Goal: Information Seeking & Learning: Learn about a topic

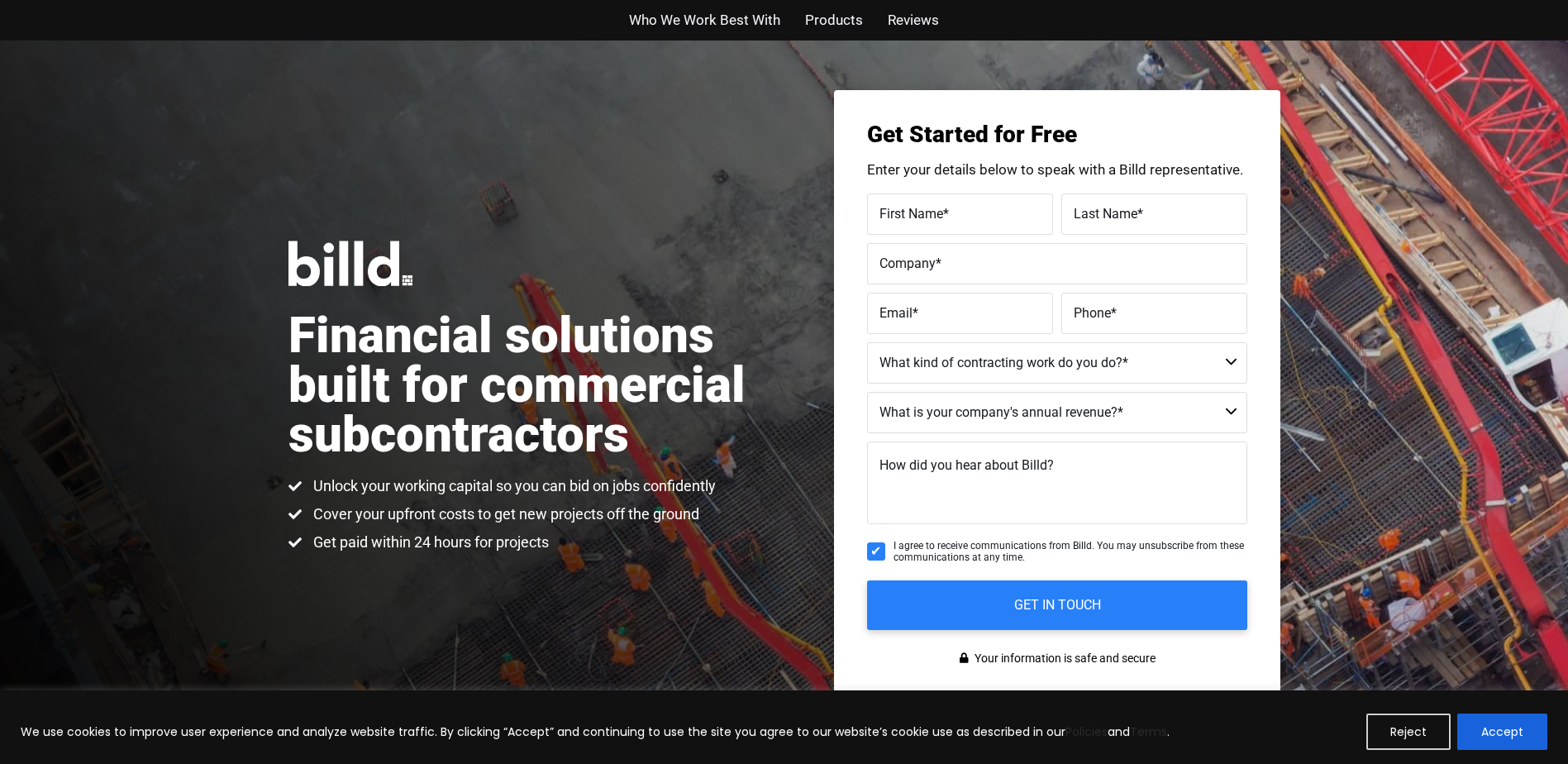
click at [1401, 497] on div "Financial solutions built for commercial subcontractors Unlock your working cap…" at bounding box center [784, 397] width 1568 height 713
click at [1381, 503] on div "Financial solutions built for commercial subcontractors Unlock your working cap…" at bounding box center [784, 397] width 1568 height 713
click at [817, 19] on span "Products" at bounding box center [834, 20] width 58 height 24
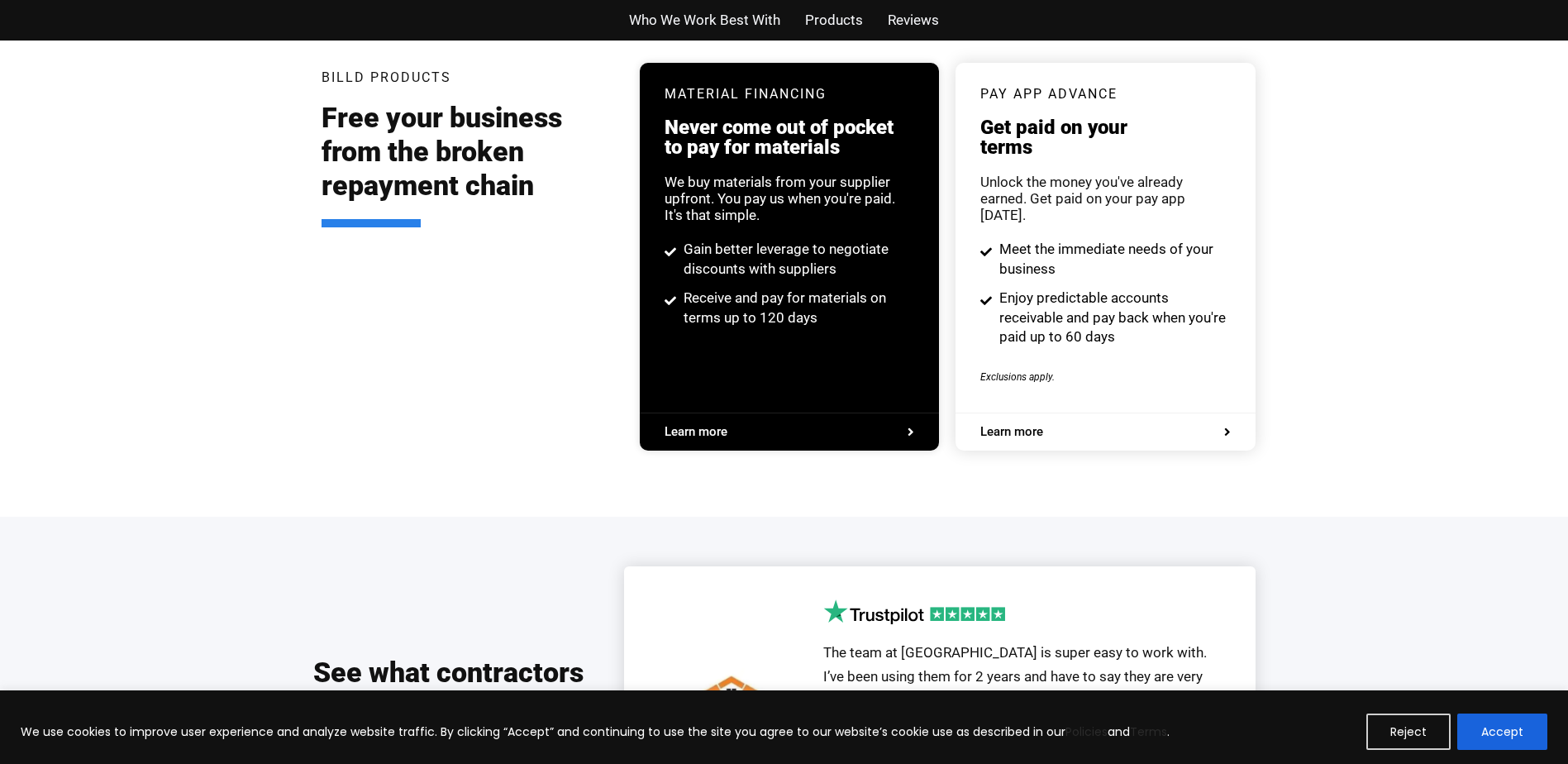
scroll to position [3152, 0]
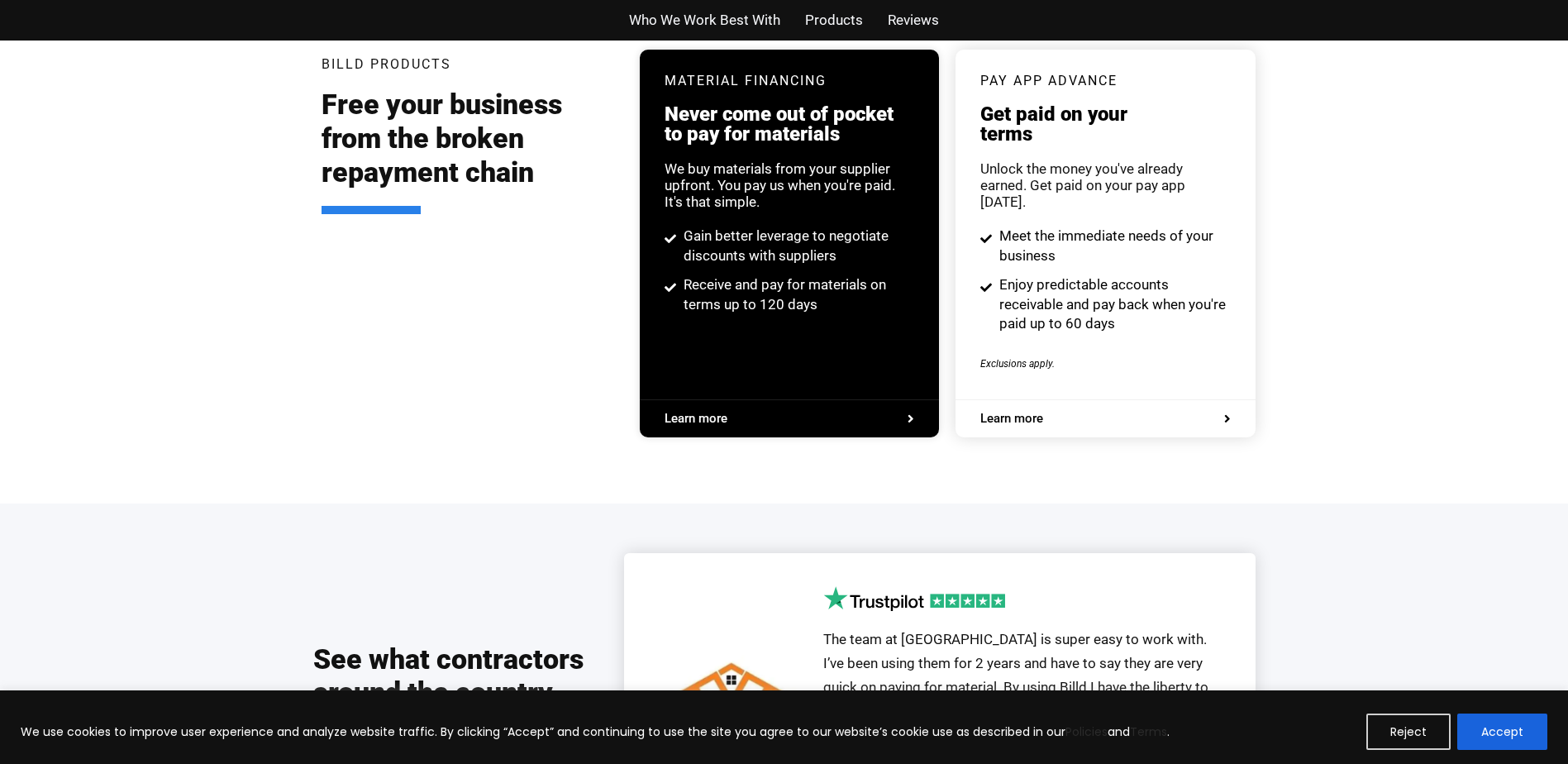
click at [902, 21] on span "Reviews" at bounding box center [913, 20] width 51 height 24
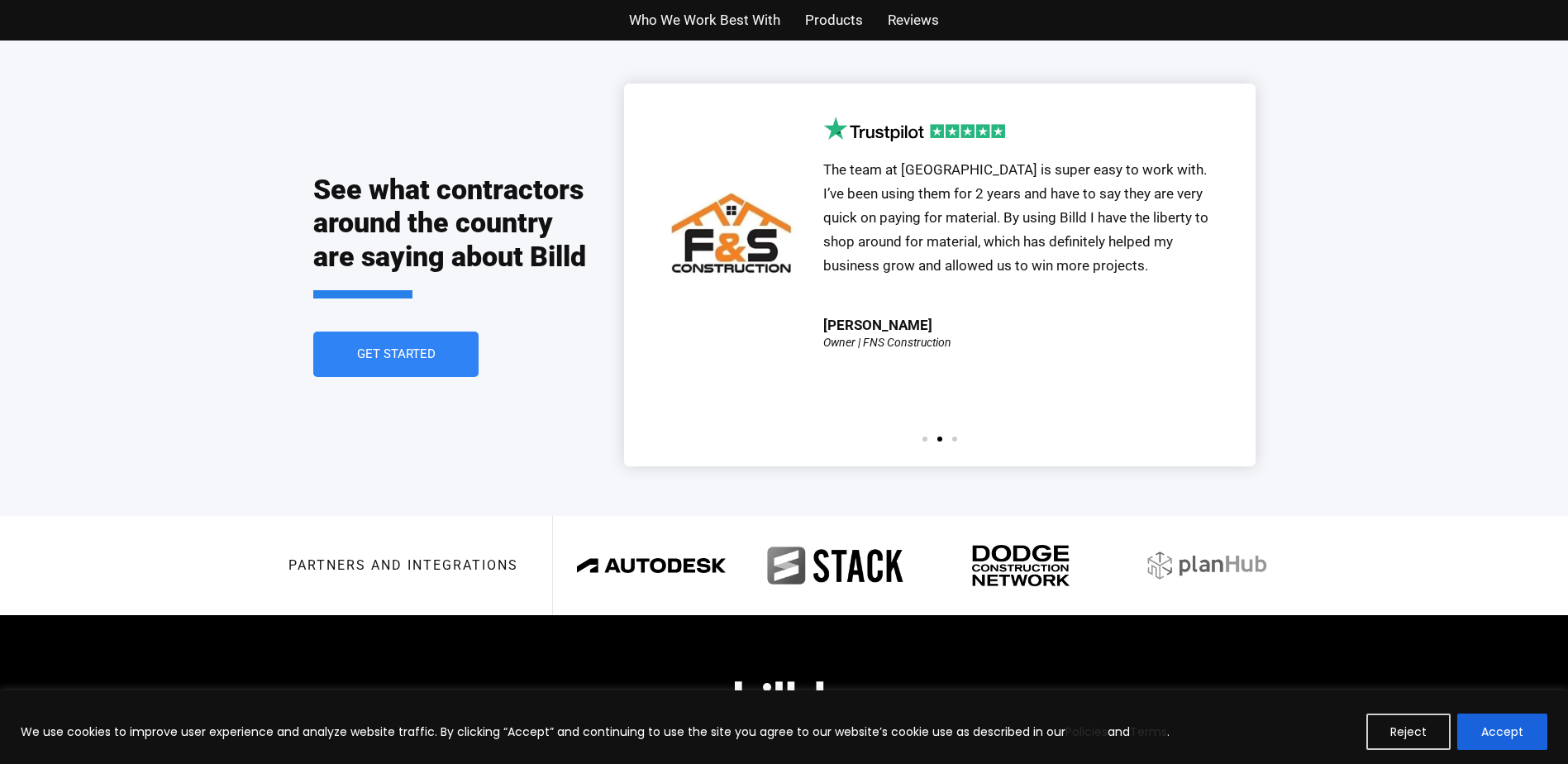
scroll to position [3639, 0]
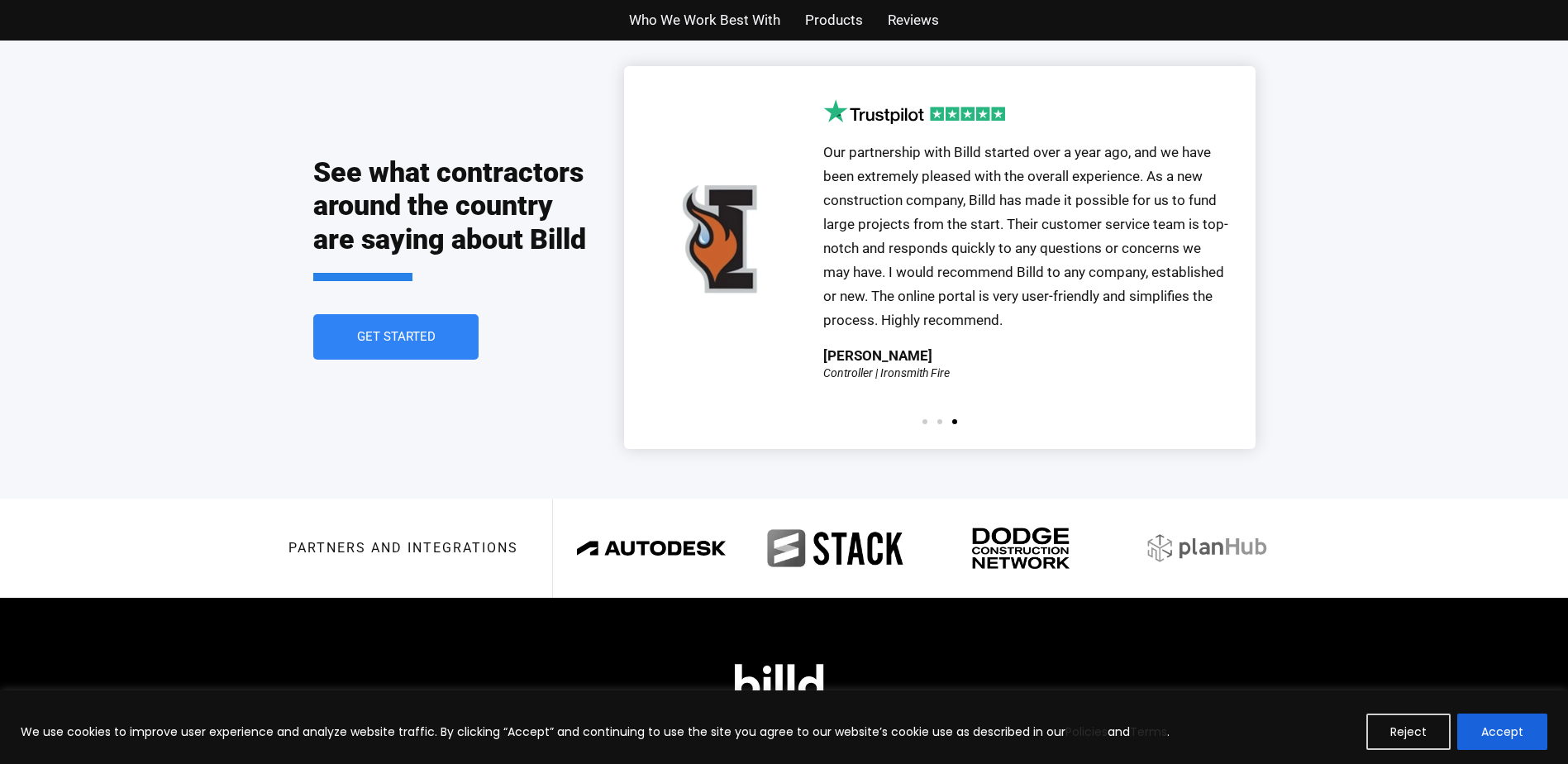
click at [835, 13] on span "Products" at bounding box center [834, 20] width 58 height 24
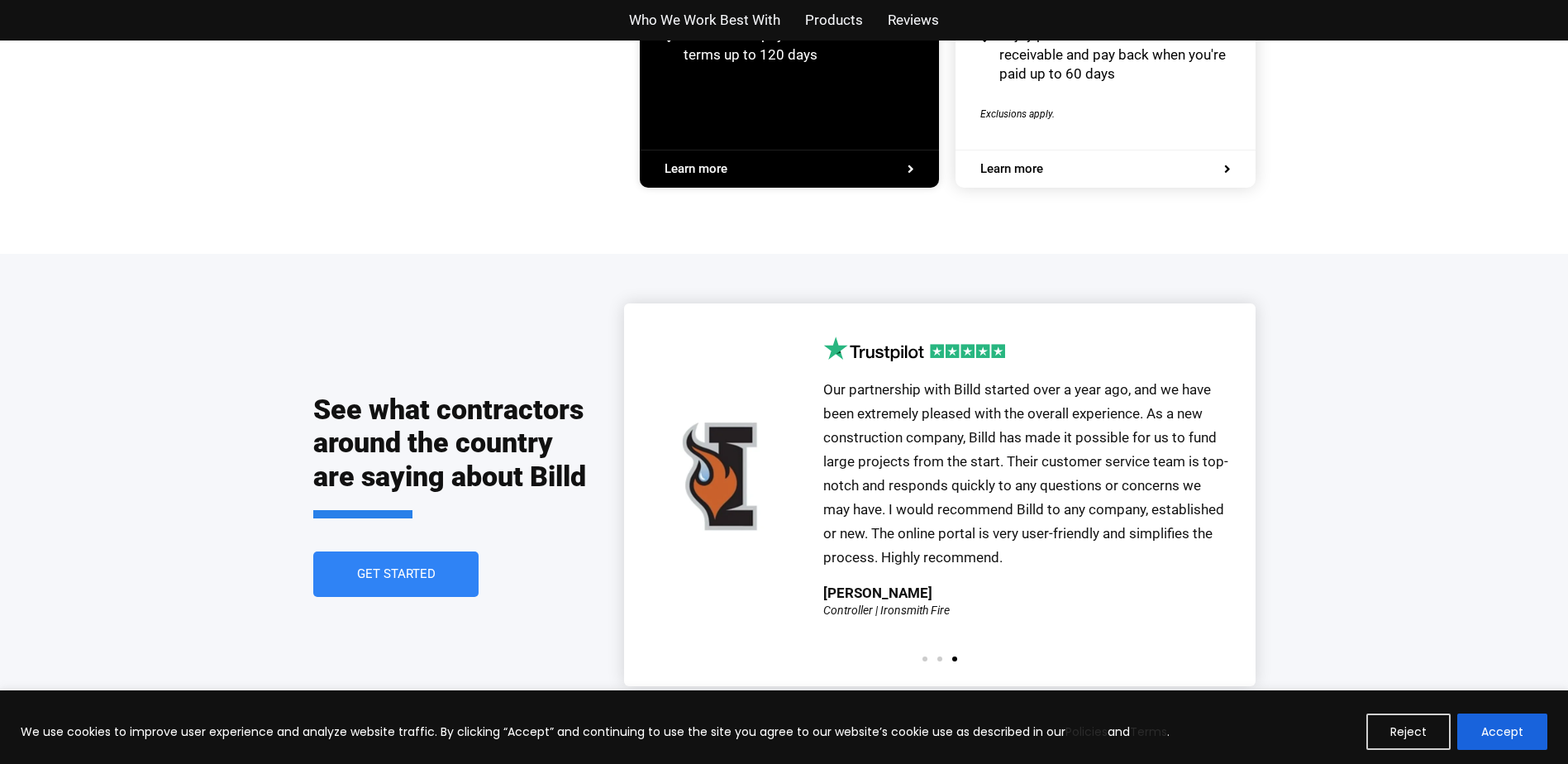
scroll to position [3152, 0]
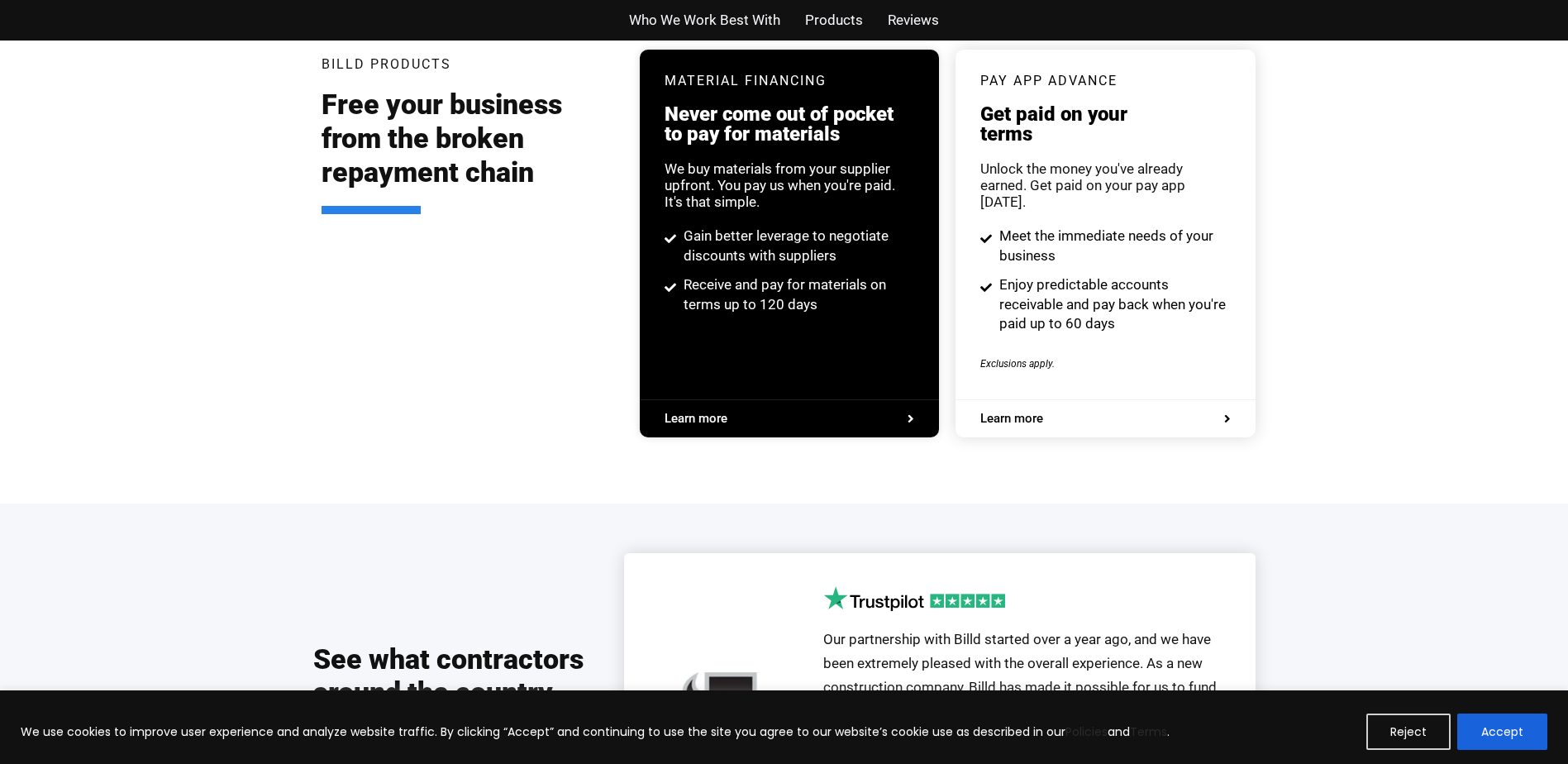
click at [745, 15] on span "Who We Work Best With" at bounding box center [704, 20] width 151 height 24
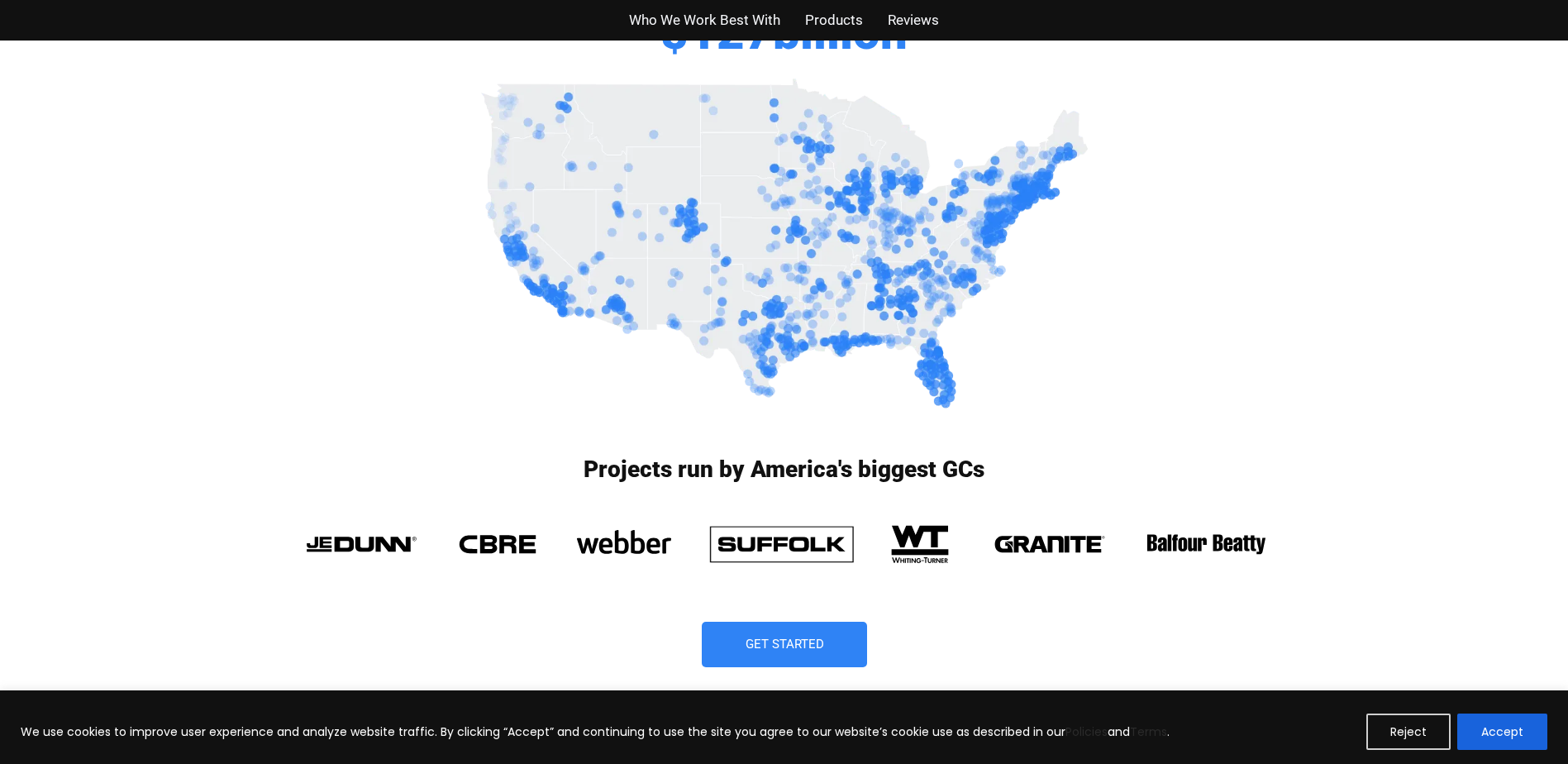
scroll to position [855, 0]
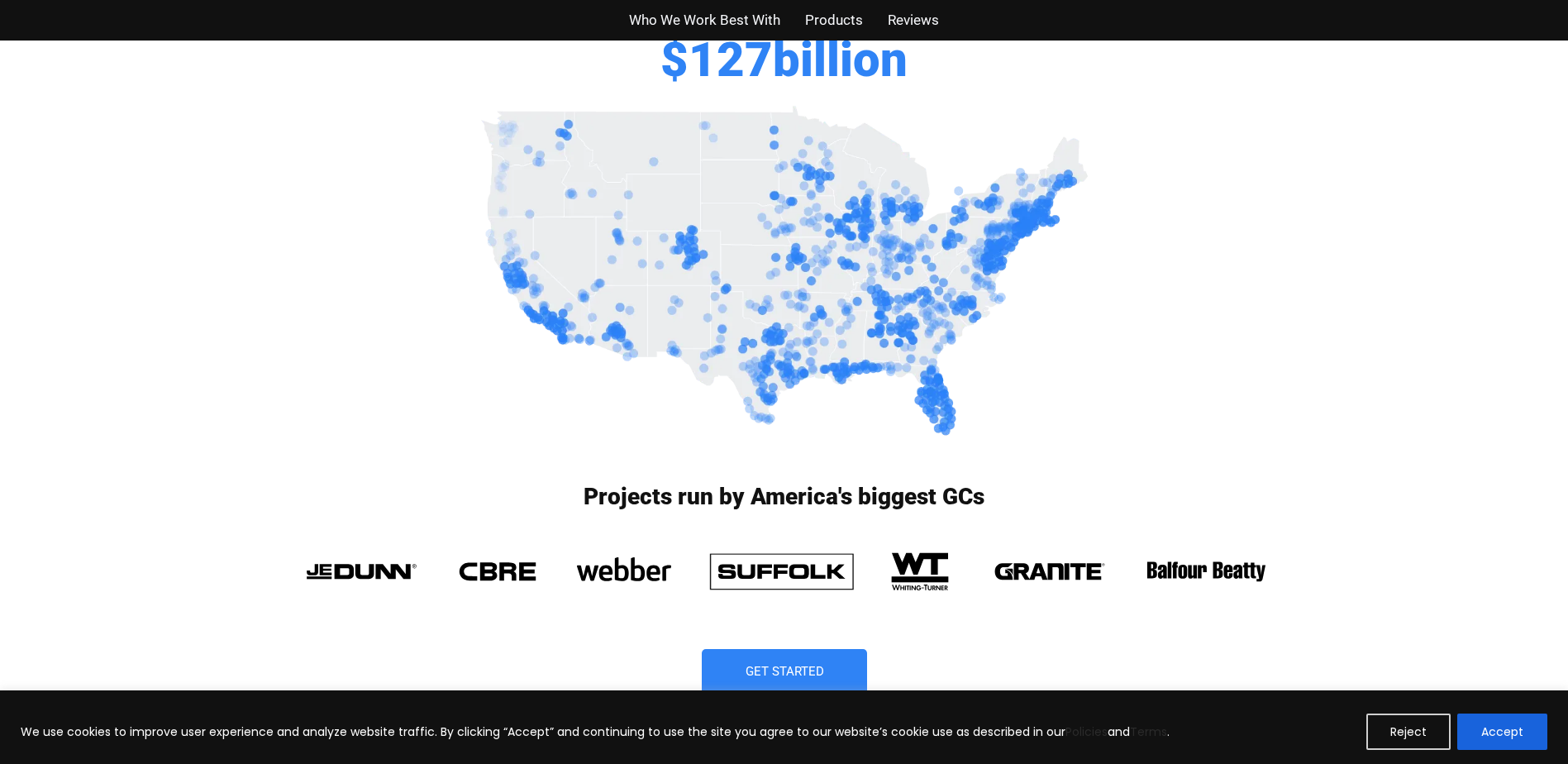
click at [682, 25] on span "Who We Work Best With" at bounding box center [704, 20] width 151 height 24
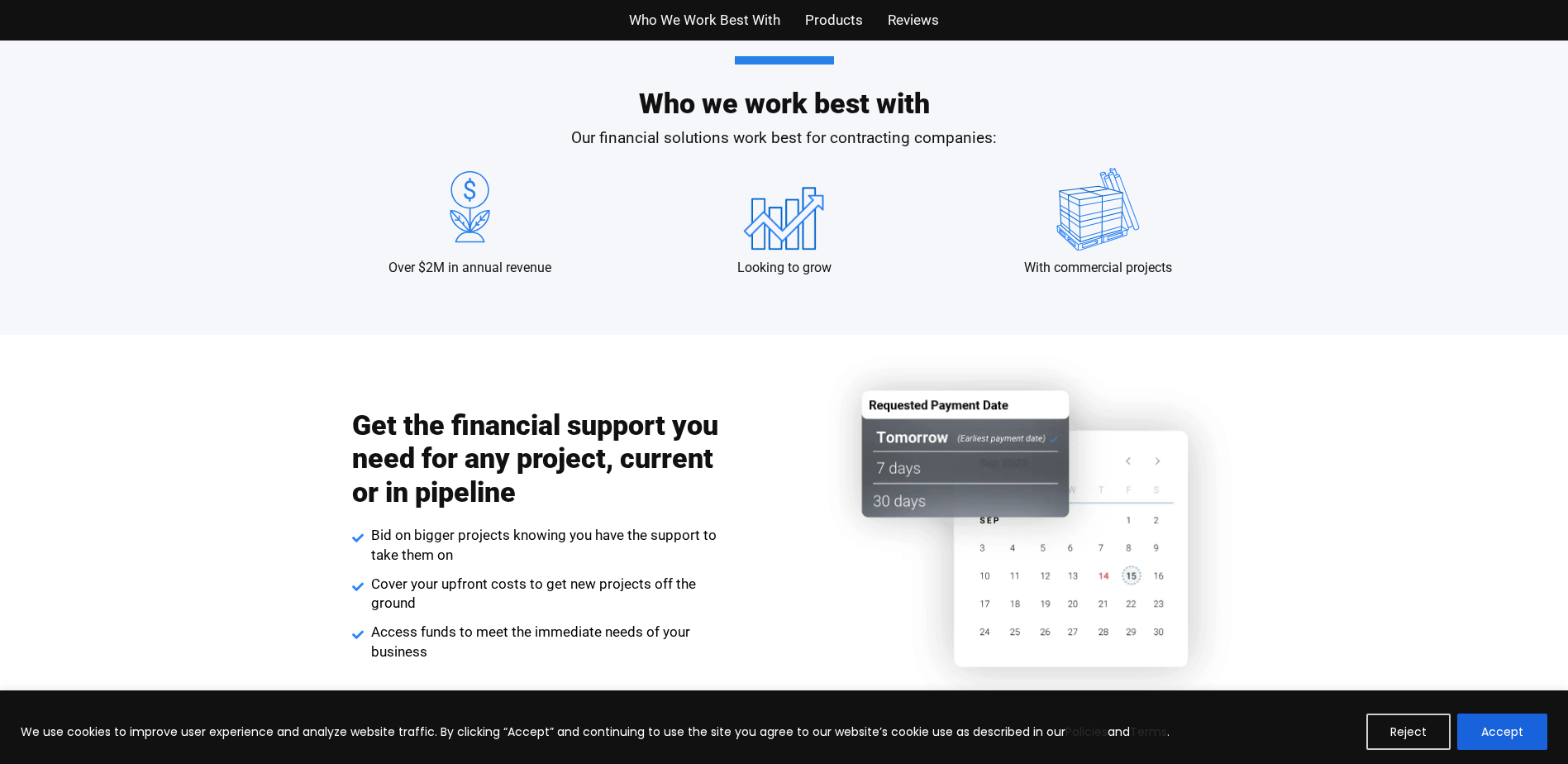
scroll to position [1599, 0]
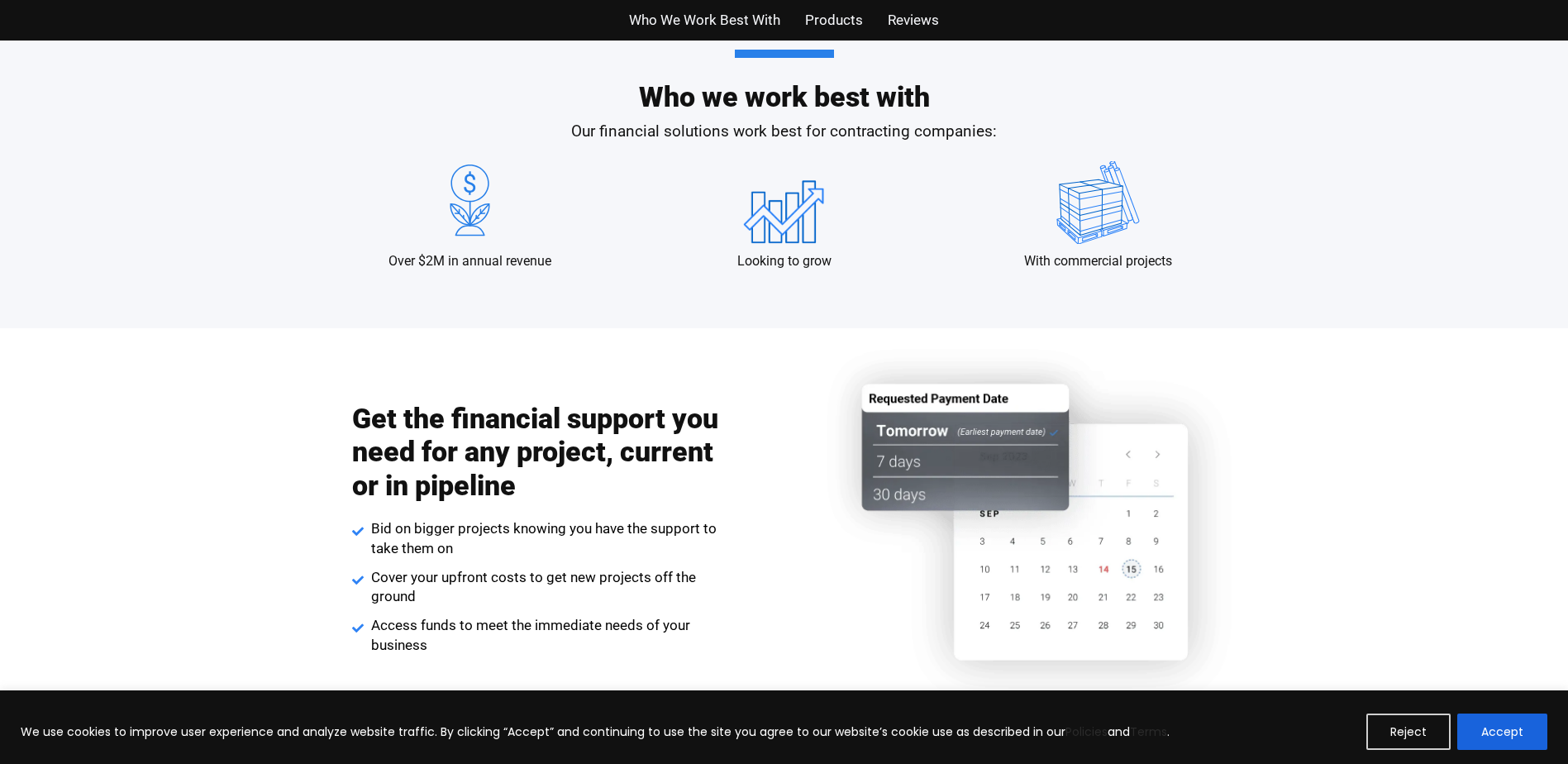
click at [684, 25] on span "Who We Work Best With" at bounding box center [704, 20] width 151 height 24
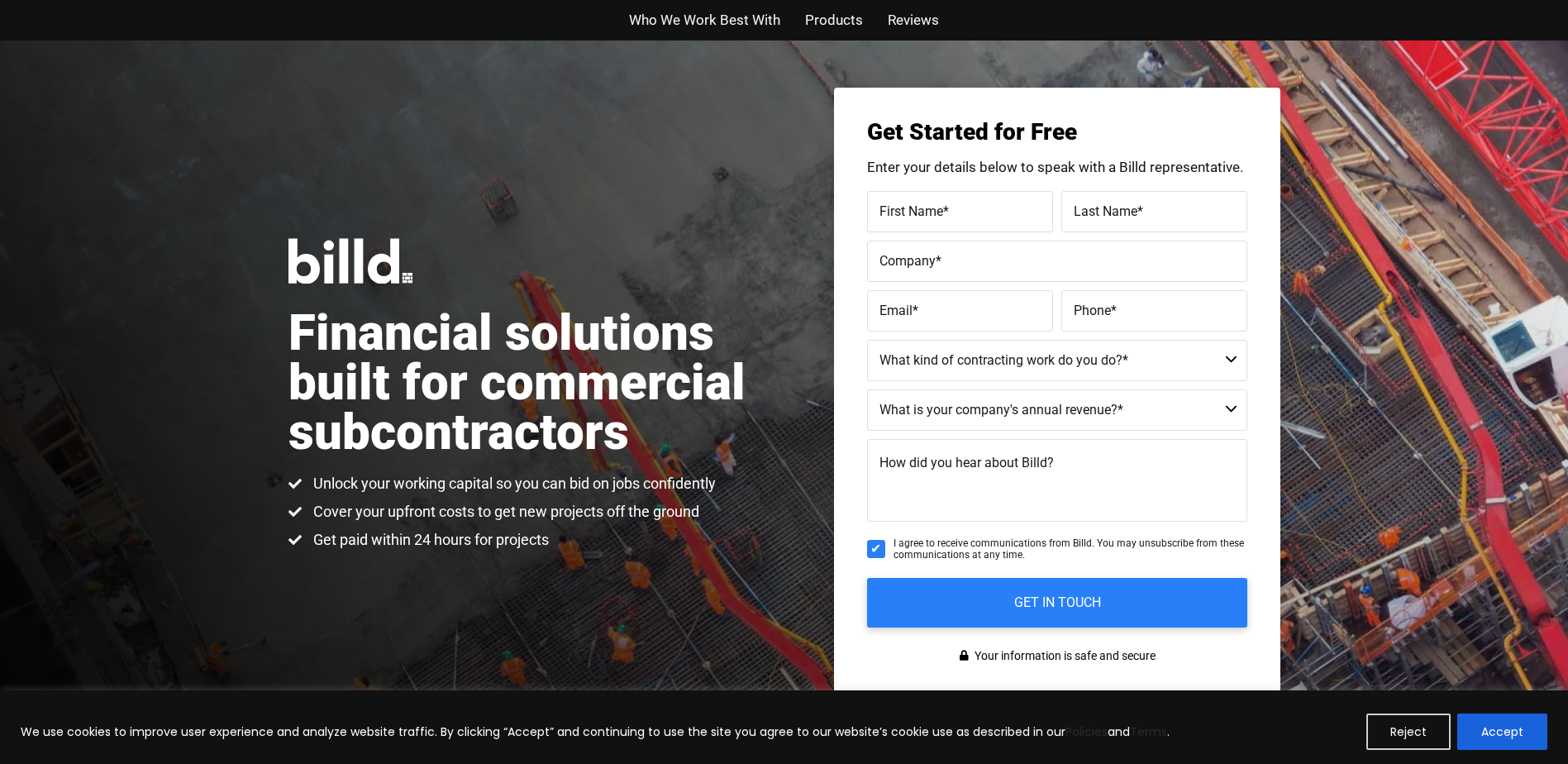
scroll to position [0, 0]
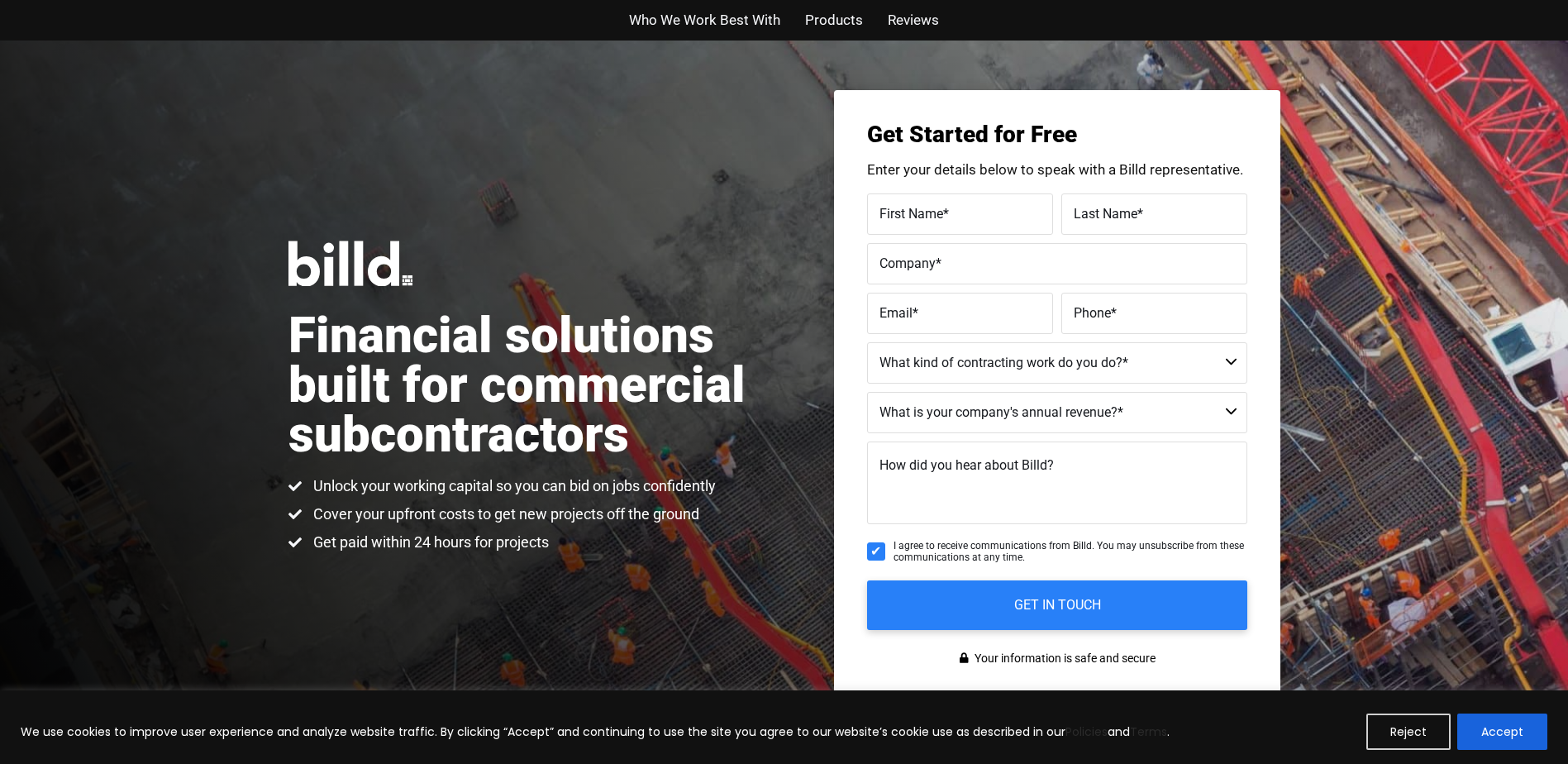
click at [890, 13] on span "Reviews" at bounding box center [913, 20] width 51 height 24
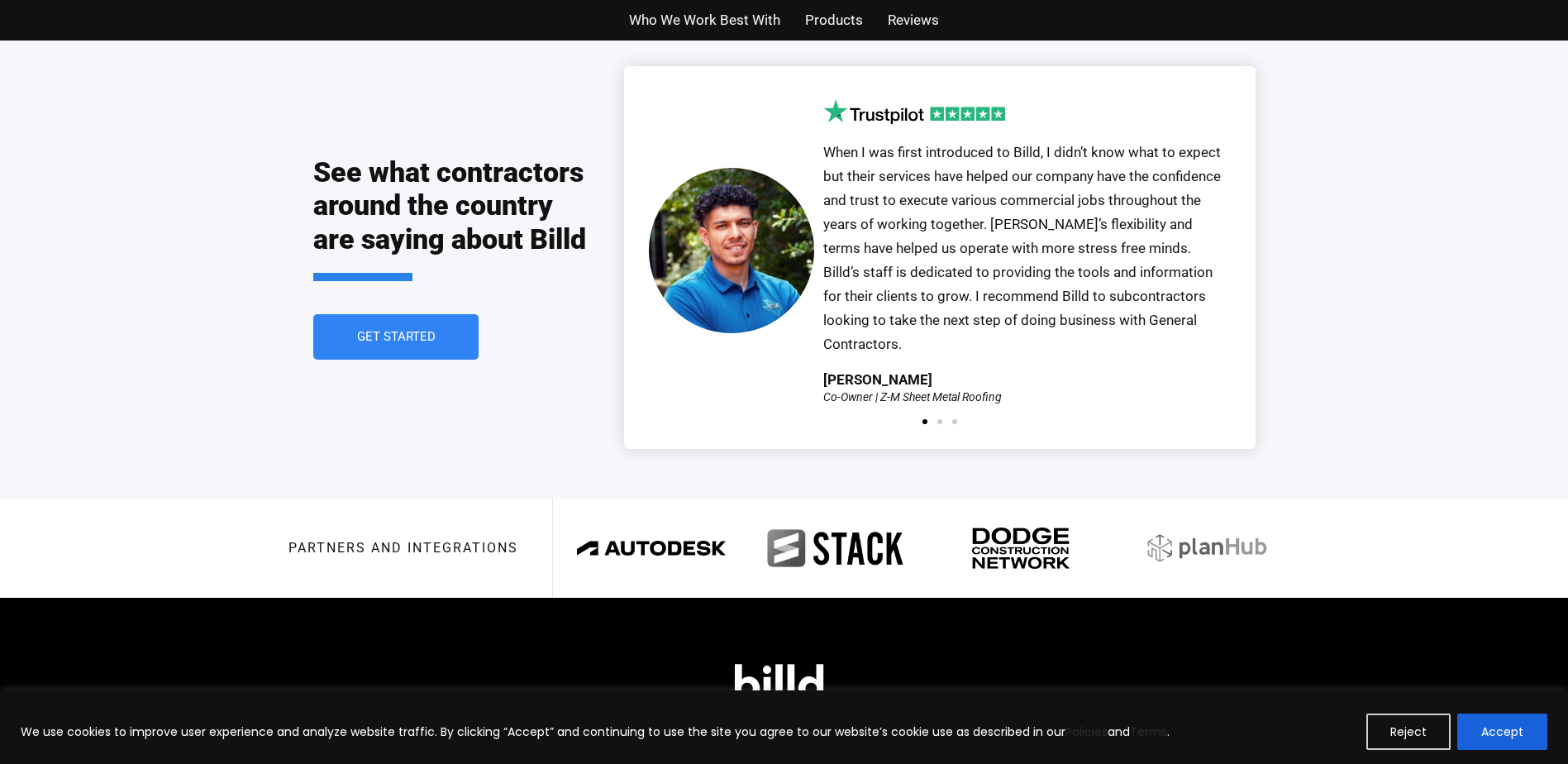
click at [848, 17] on span "Products" at bounding box center [834, 20] width 58 height 24
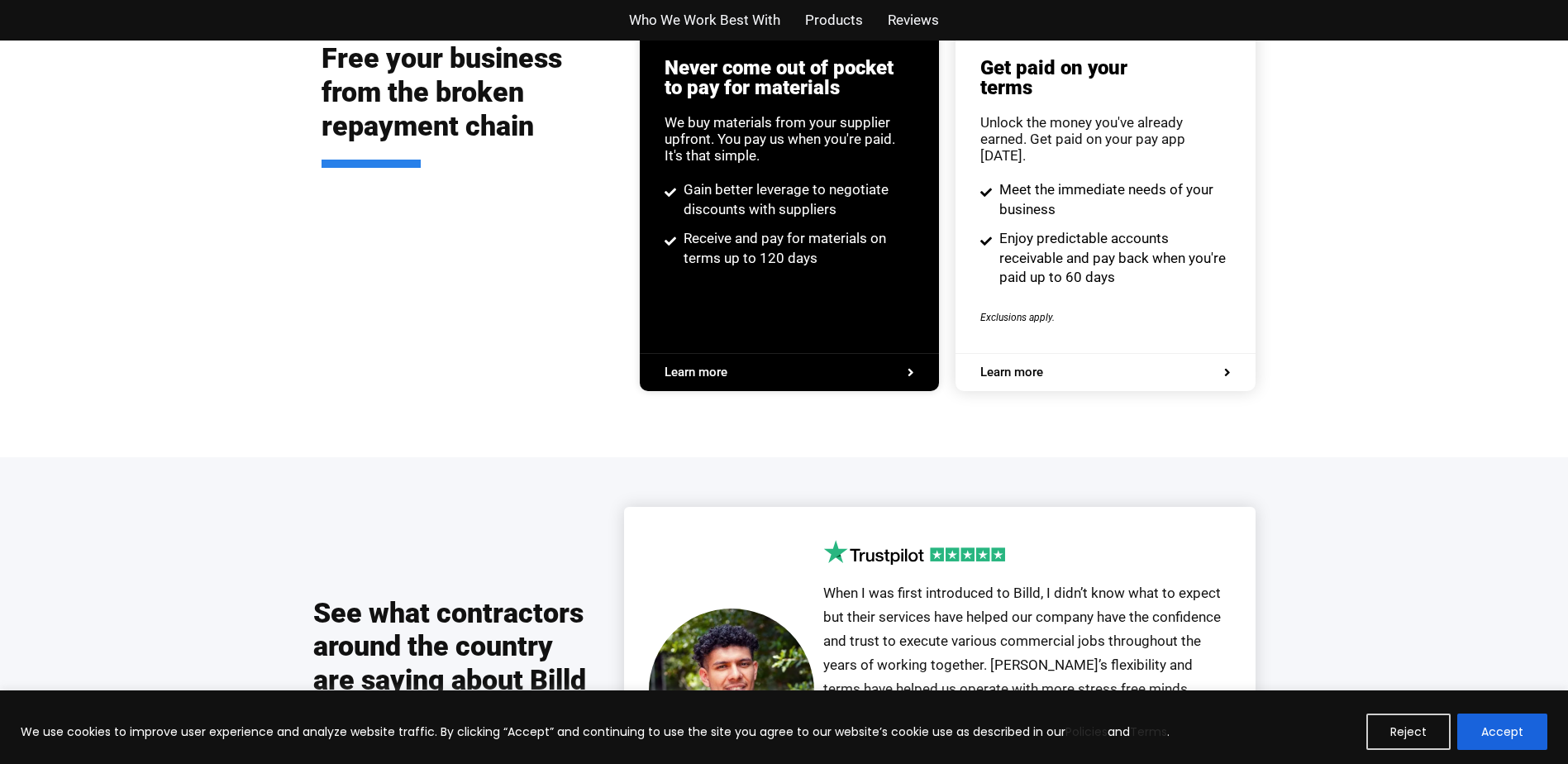
scroll to position [3152, 0]
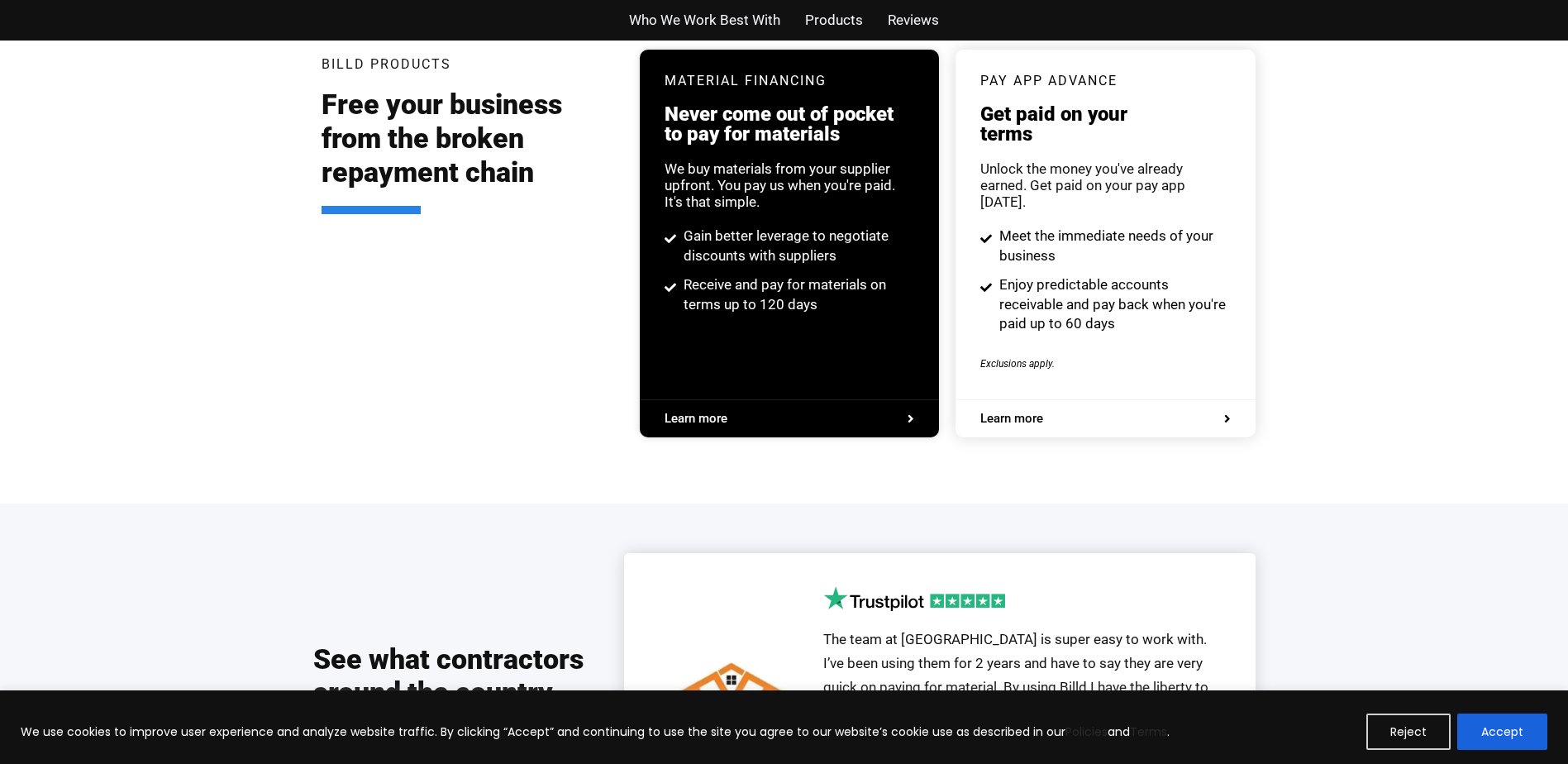
click at [739, 17] on span "Who We Work Best With" at bounding box center [704, 20] width 151 height 24
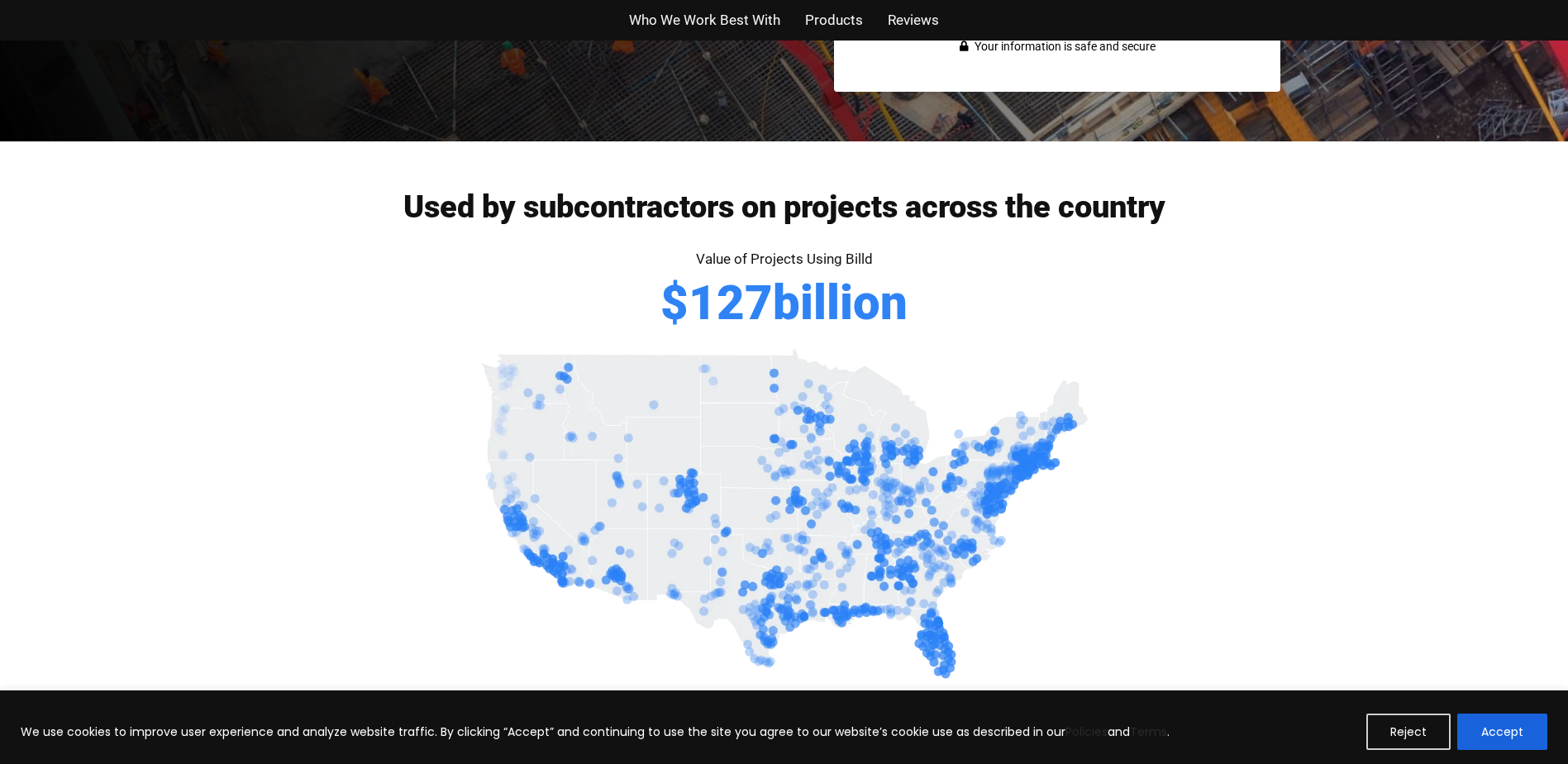
scroll to position [607, 0]
